Goal: Register for event/course

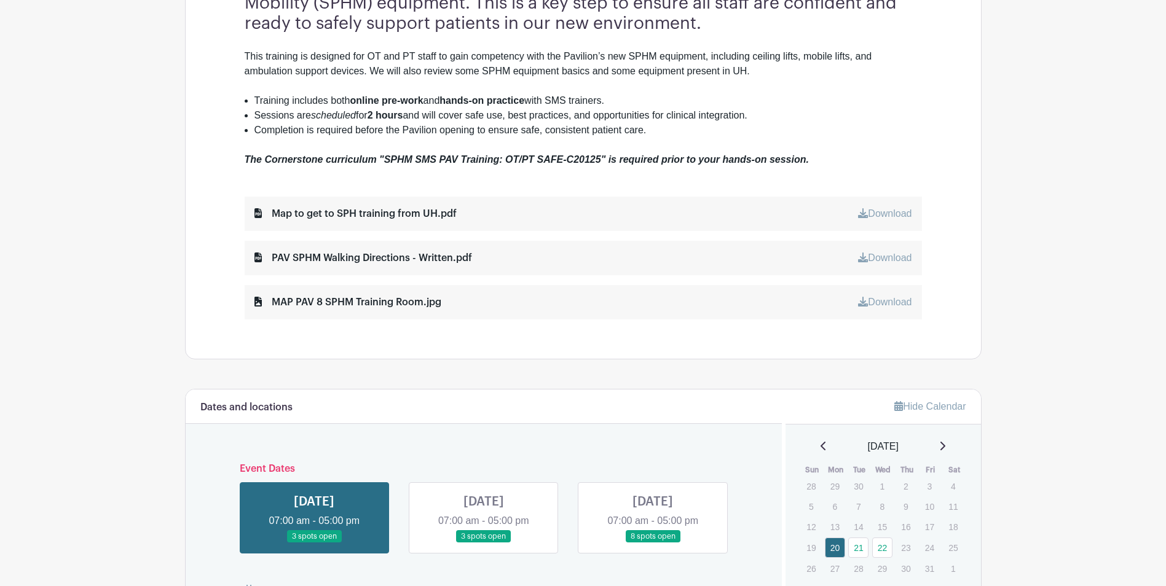
scroll to position [983, 0]
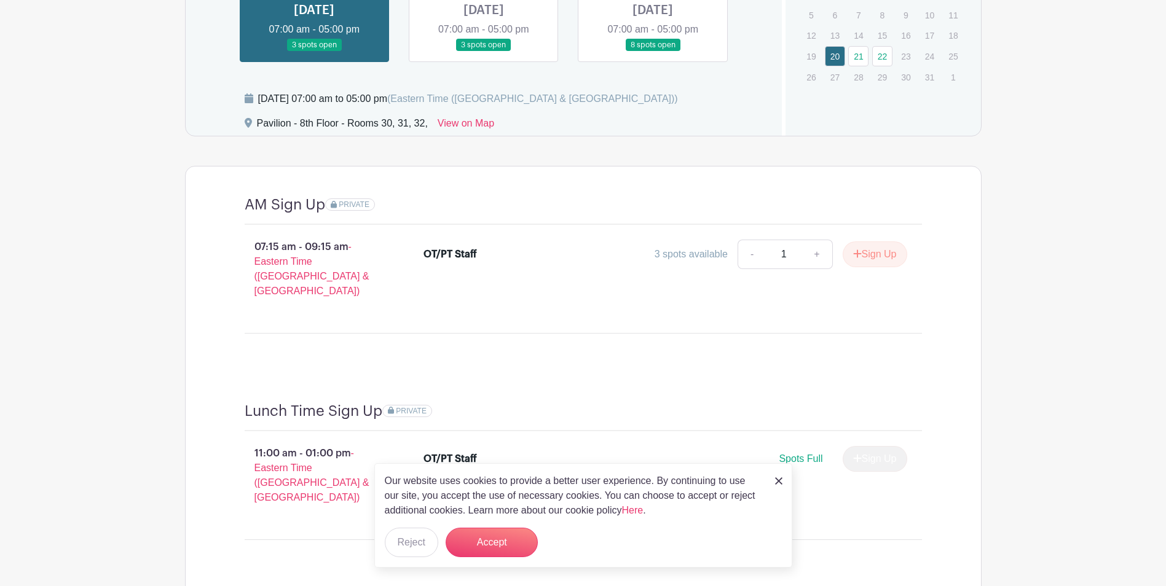
click at [778, 483] on img at bounding box center [778, 480] width 7 height 7
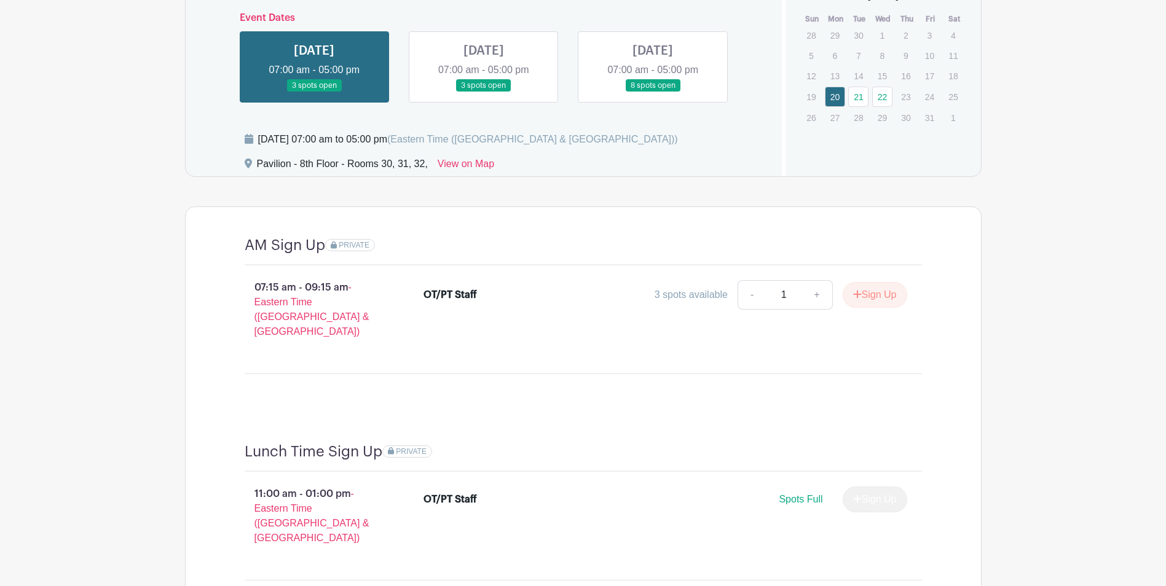
scroll to position [922, 0]
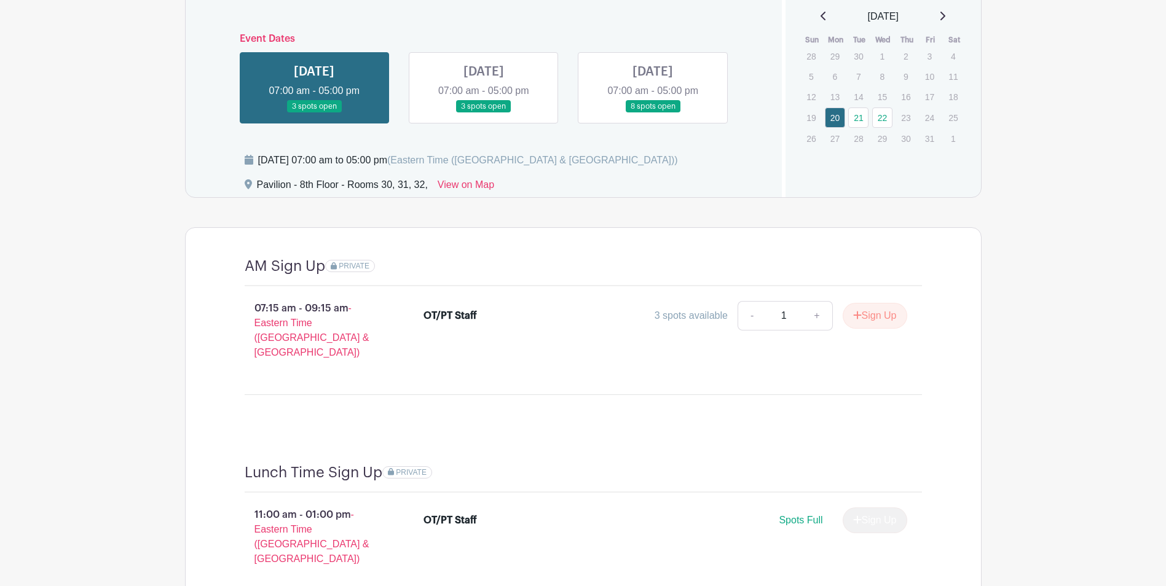
click at [484, 113] on link at bounding box center [484, 113] width 0 height 0
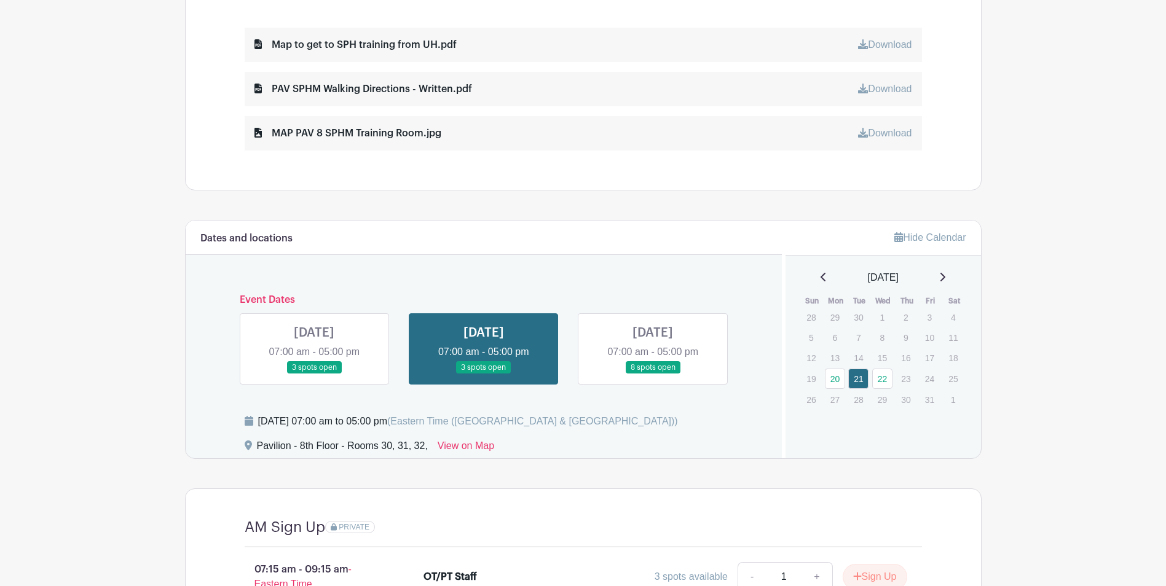
scroll to position [786, 0]
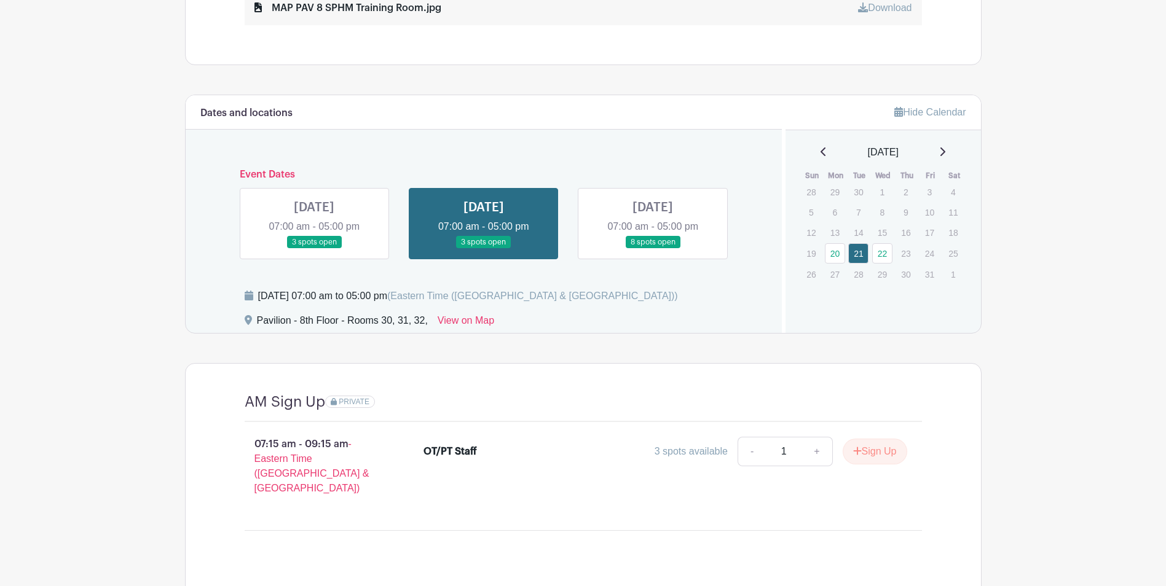
click at [653, 249] on link at bounding box center [653, 249] width 0 height 0
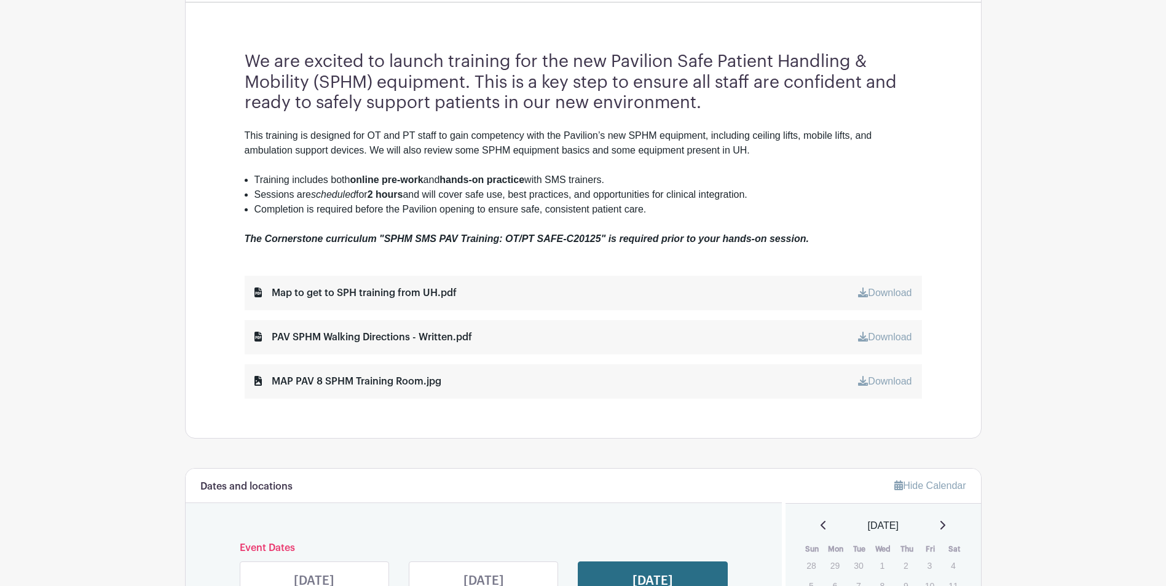
scroll to position [663, 0]
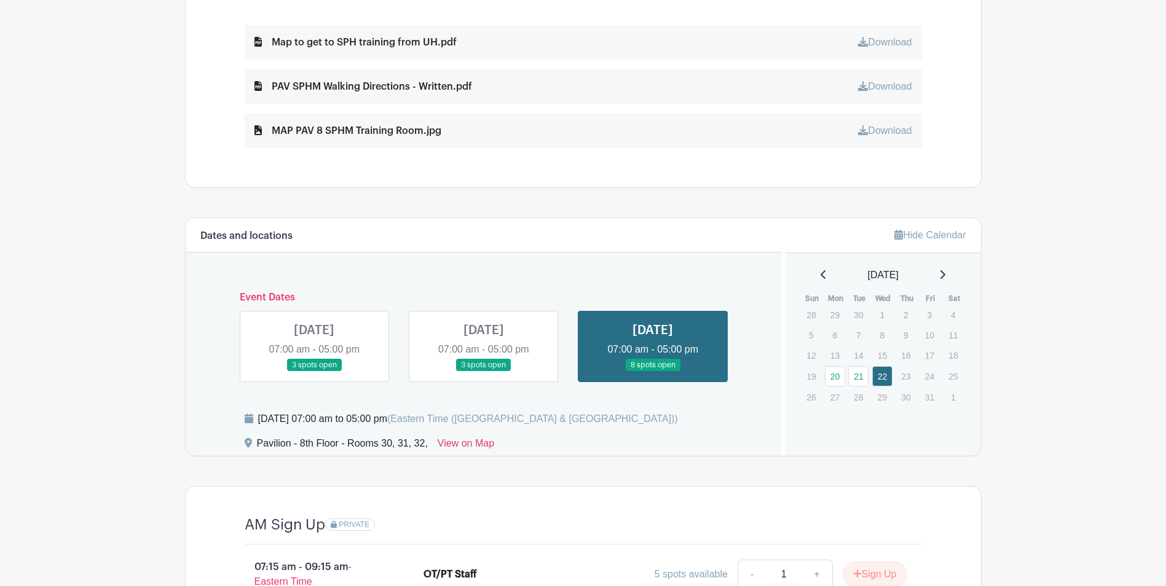
click at [314, 372] on link at bounding box center [314, 372] width 0 height 0
